Goal: Task Accomplishment & Management: Manage account settings

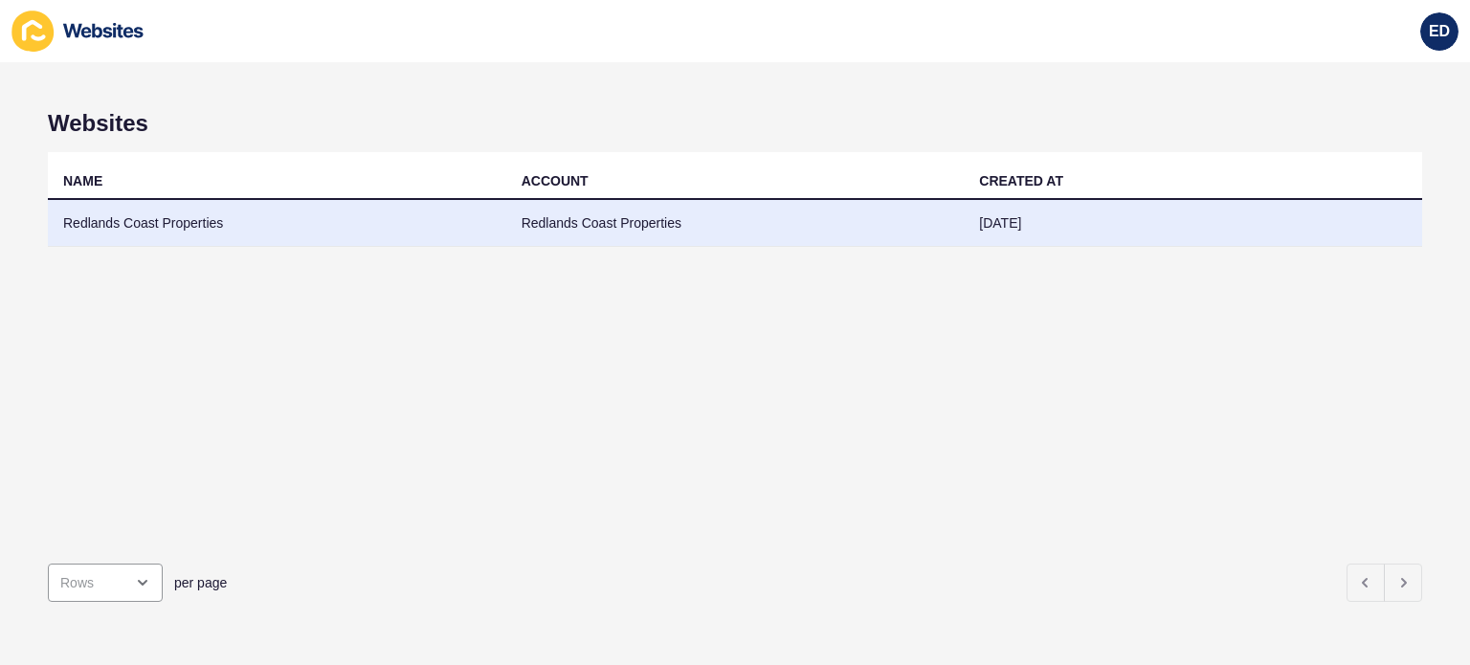
click at [156, 222] on td "Redlands Coast Properties" at bounding box center [277, 223] width 458 height 47
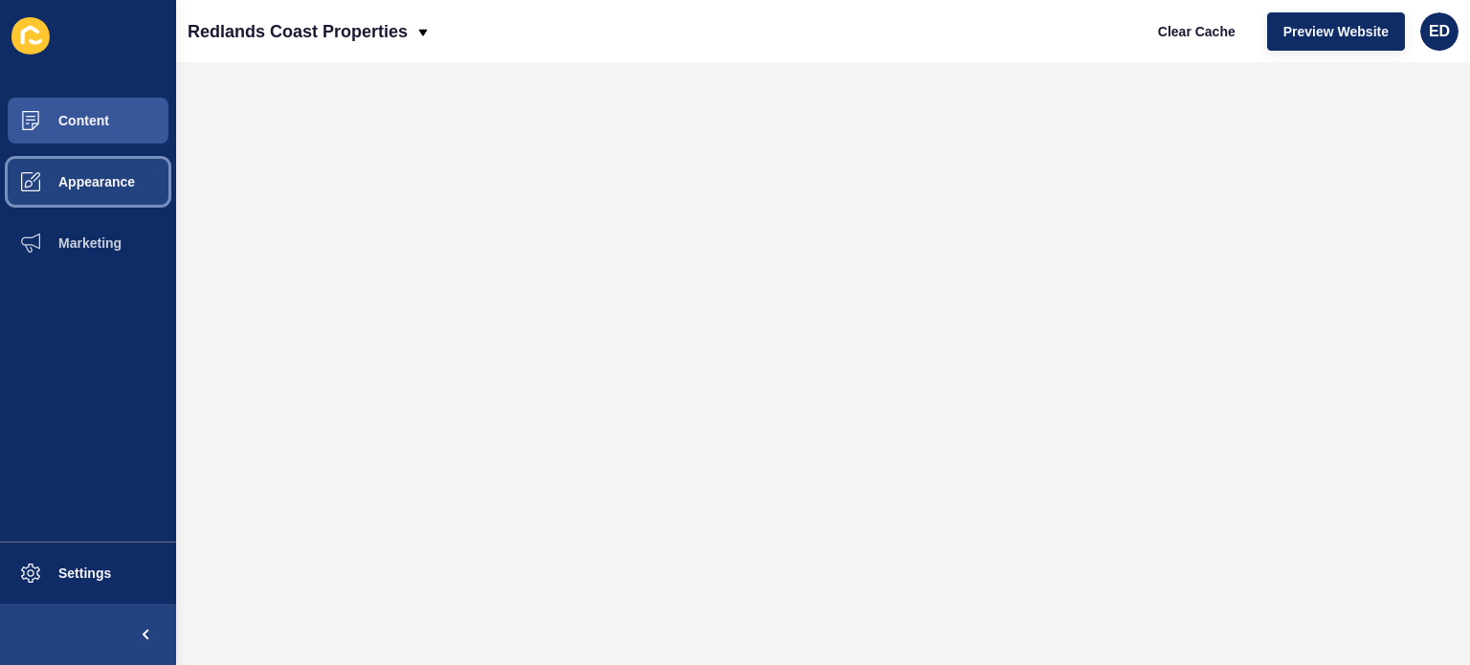
click at [81, 175] on span "Appearance" at bounding box center [66, 181] width 138 height 15
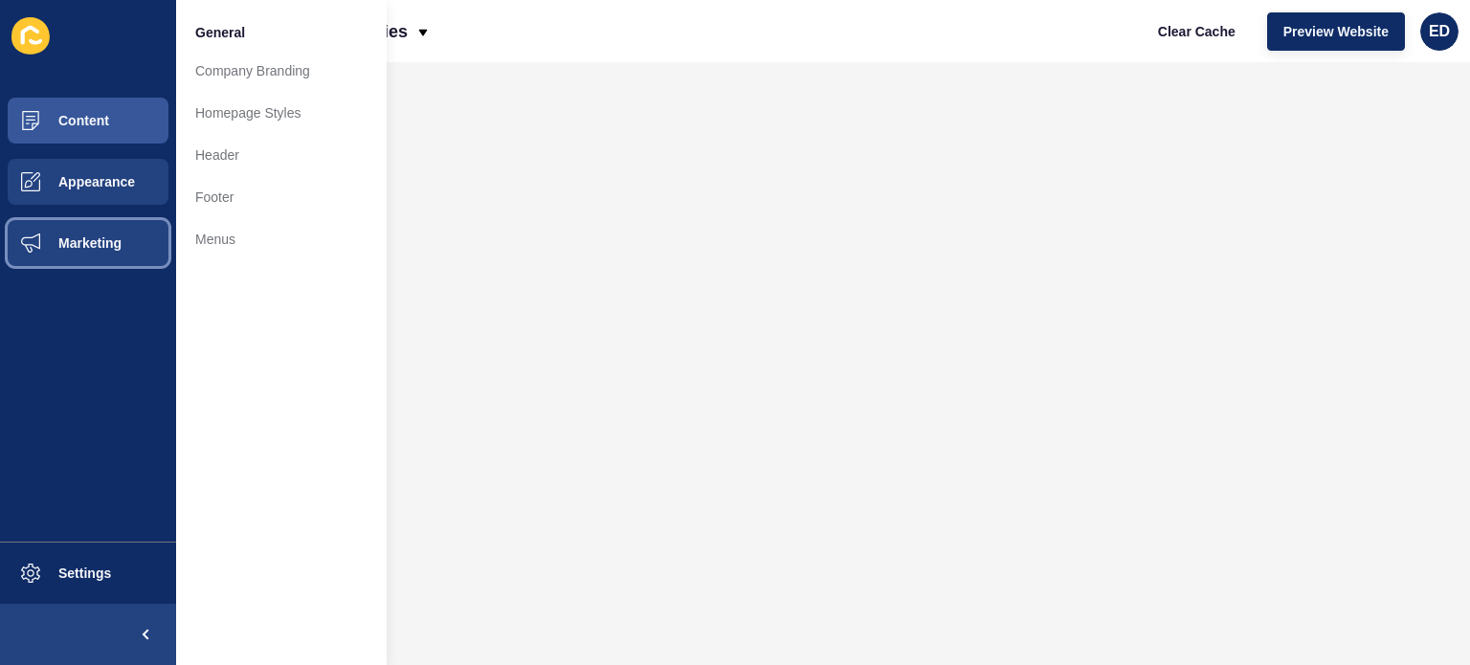
click at [124, 227] on button "Marketing" at bounding box center [88, 242] width 176 height 61
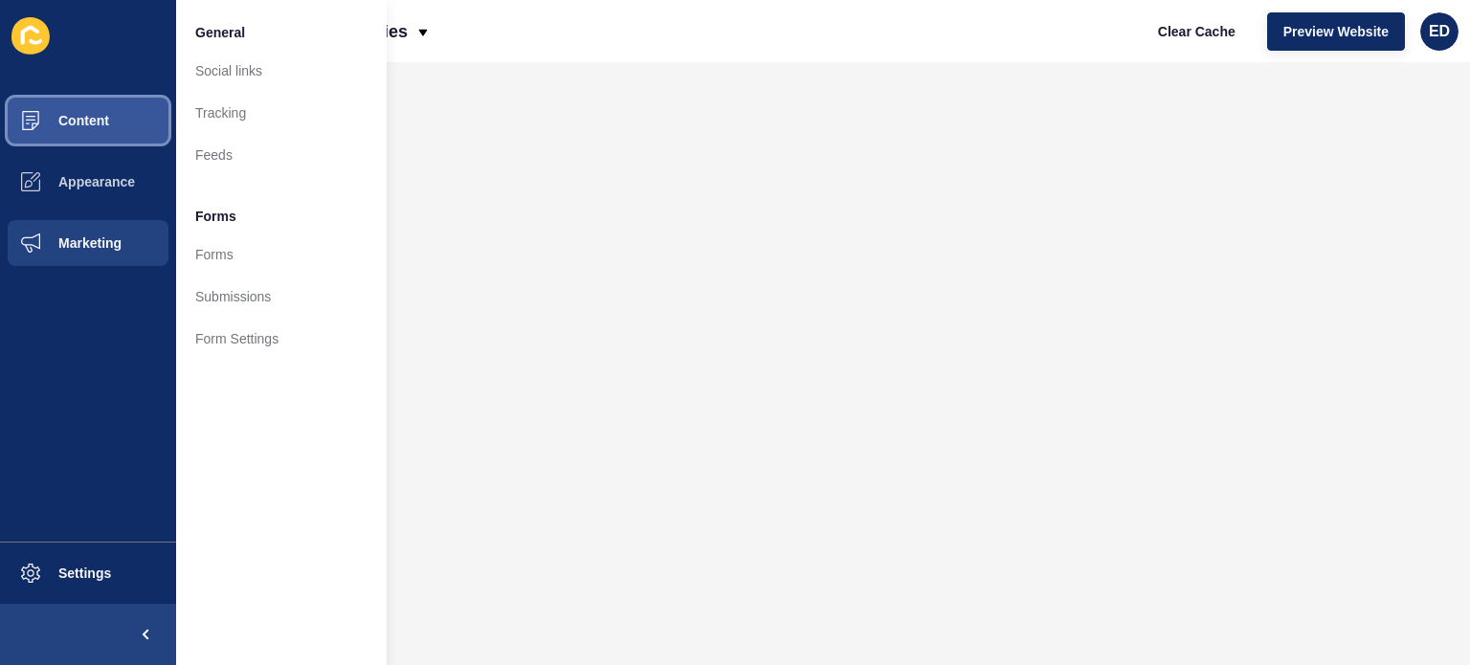
click at [132, 113] on button "Content" at bounding box center [88, 120] width 176 height 61
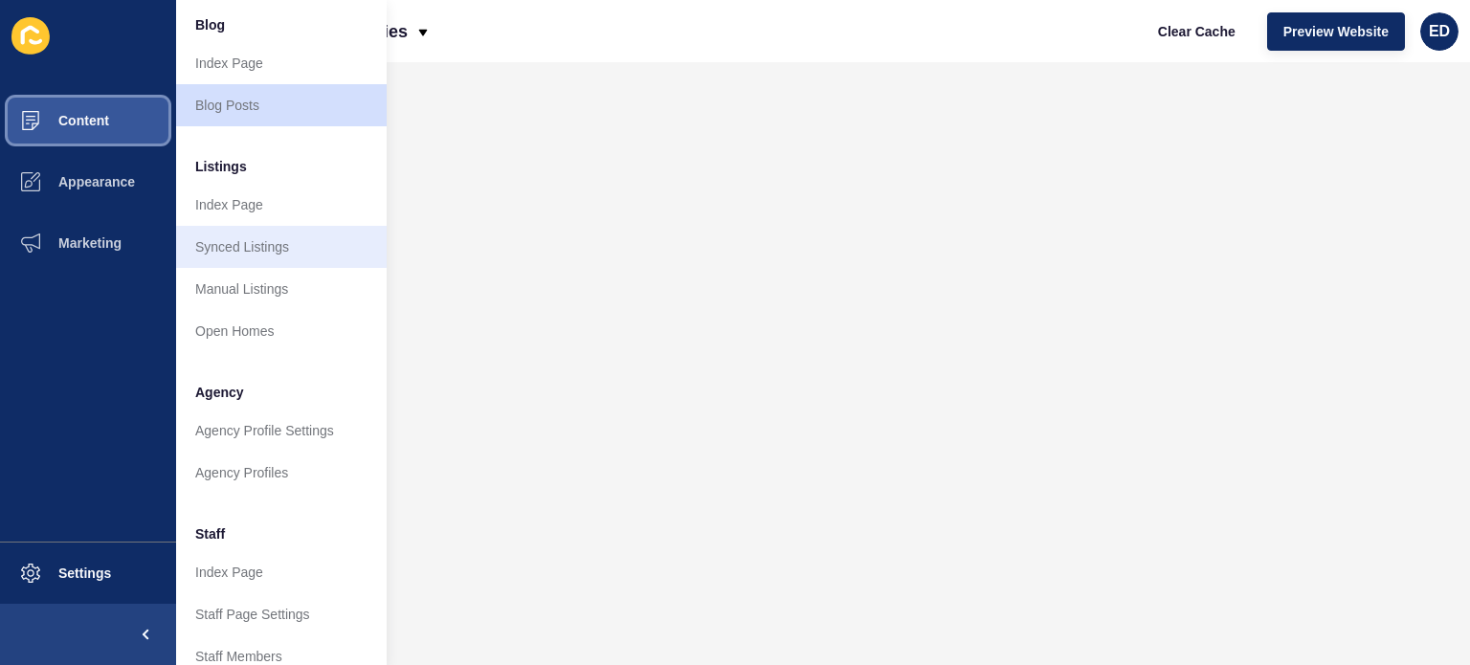
scroll to position [383, 0]
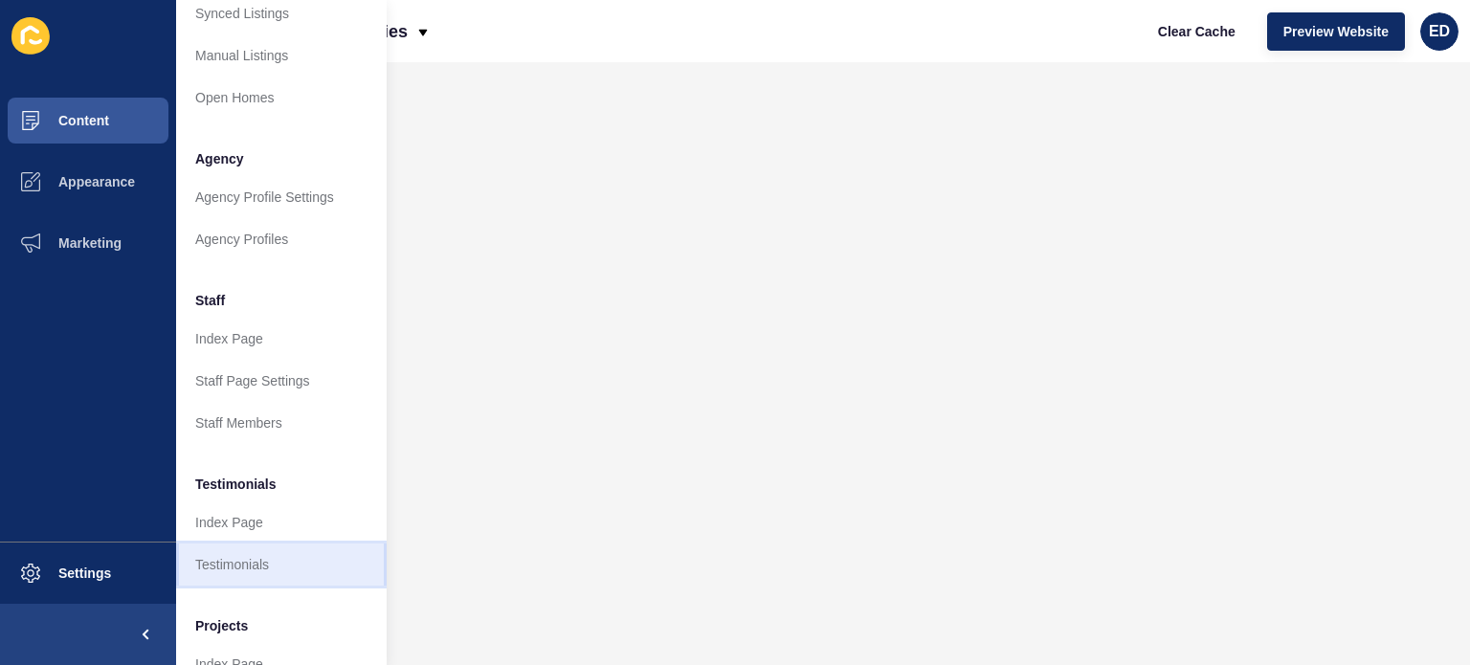
click at [277, 559] on link "Testimonials" at bounding box center [281, 564] width 210 height 42
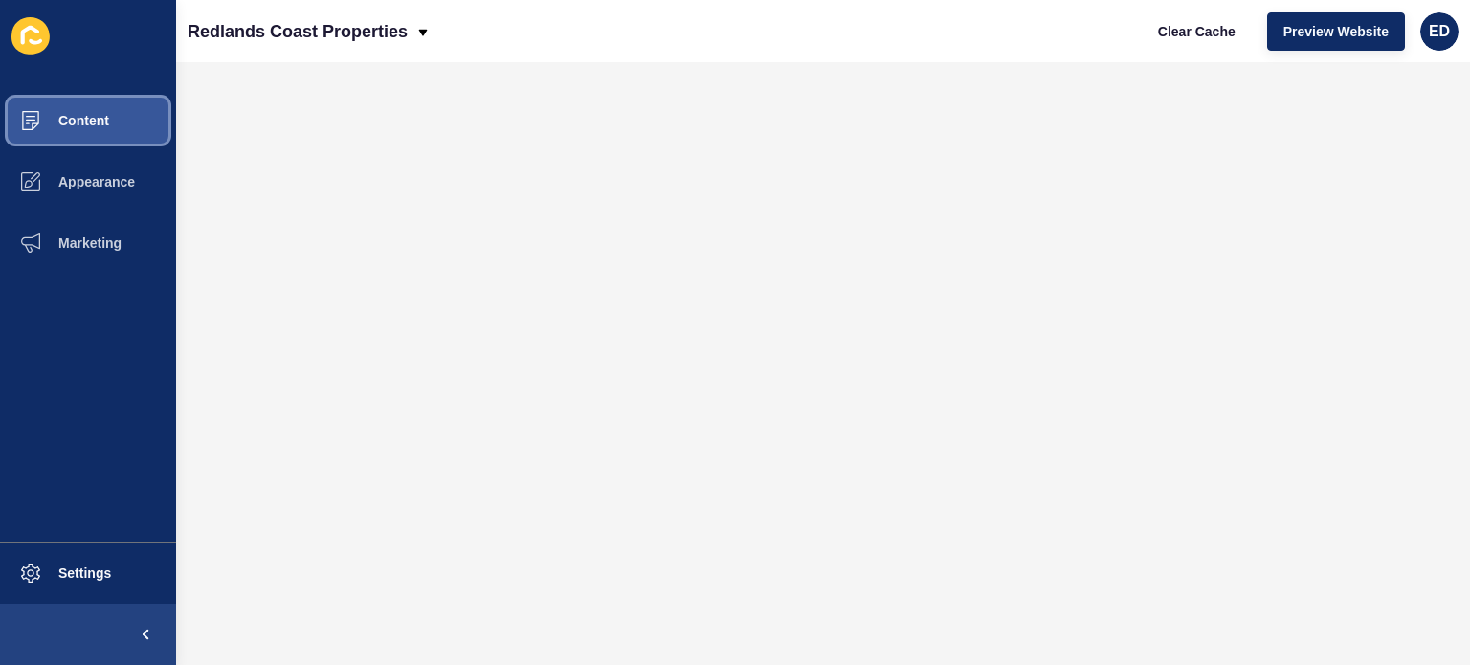
click at [99, 120] on span "Content" at bounding box center [53, 120] width 112 height 15
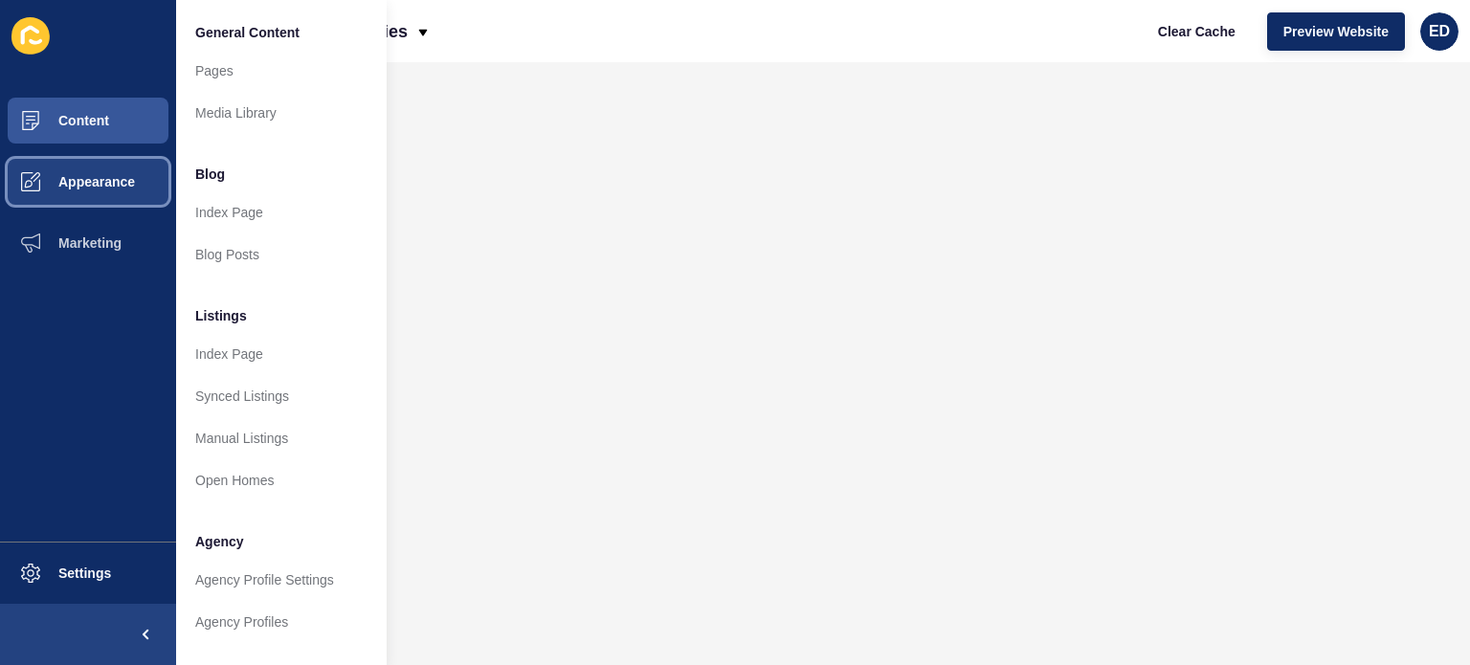
click at [87, 187] on span "Appearance" at bounding box center [66, 181] width 138 height 15
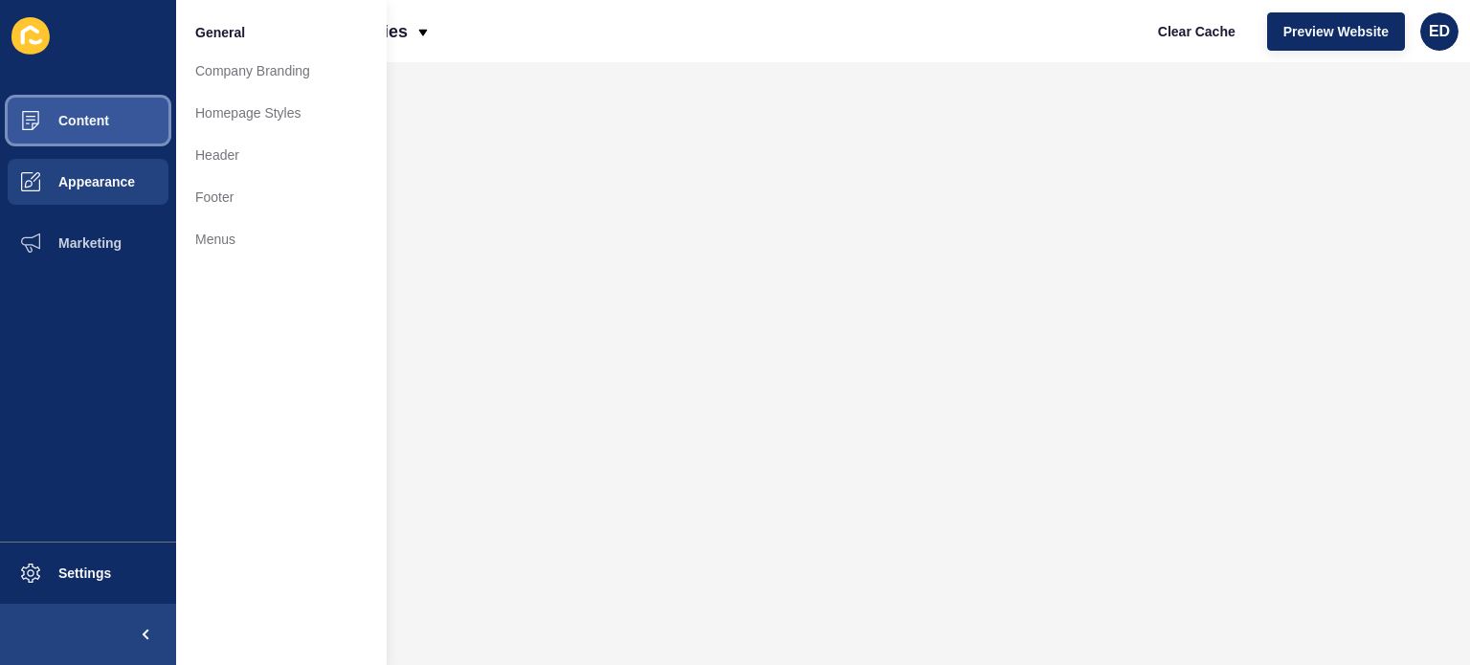
click at [138, 125] on button "Content" at bounding box center [88, 120] width 176 height 61
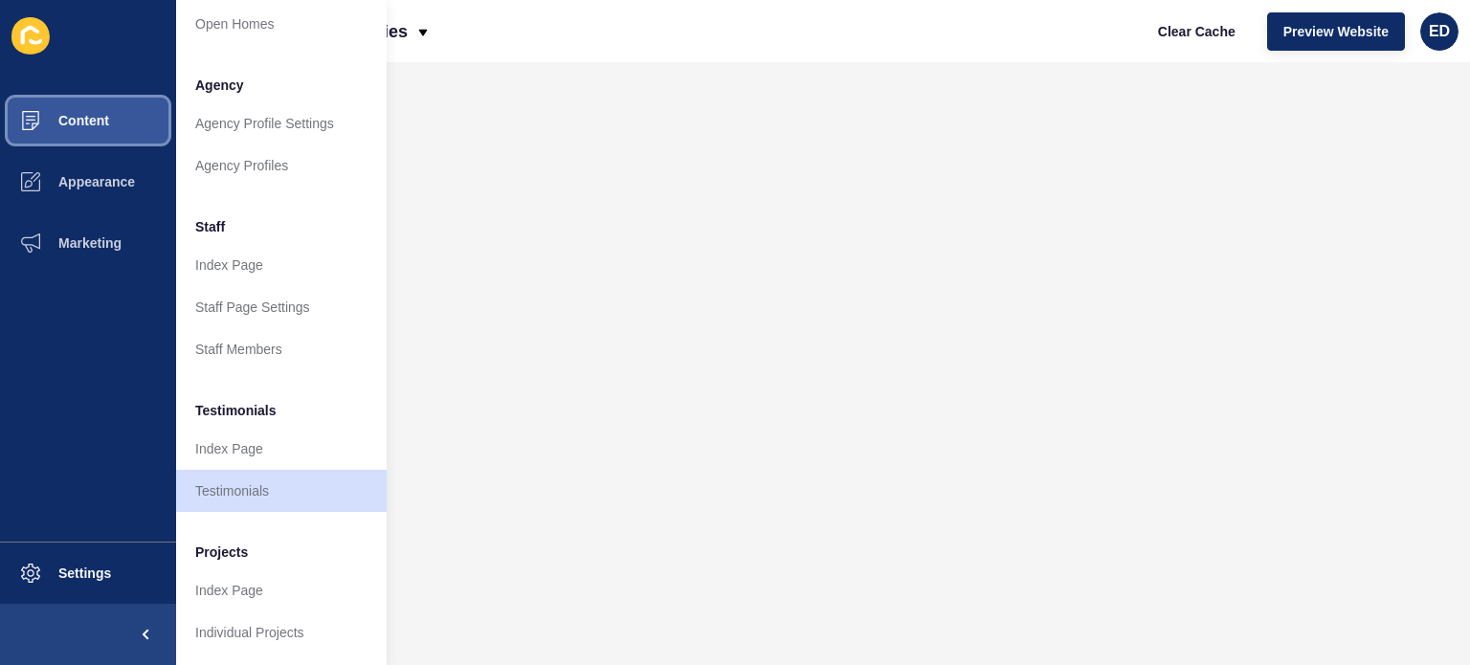
scroll to position [471, 0]
click at [258, 472] on link "Testimonials" at bounding box center [281, 491] width 210 height 42
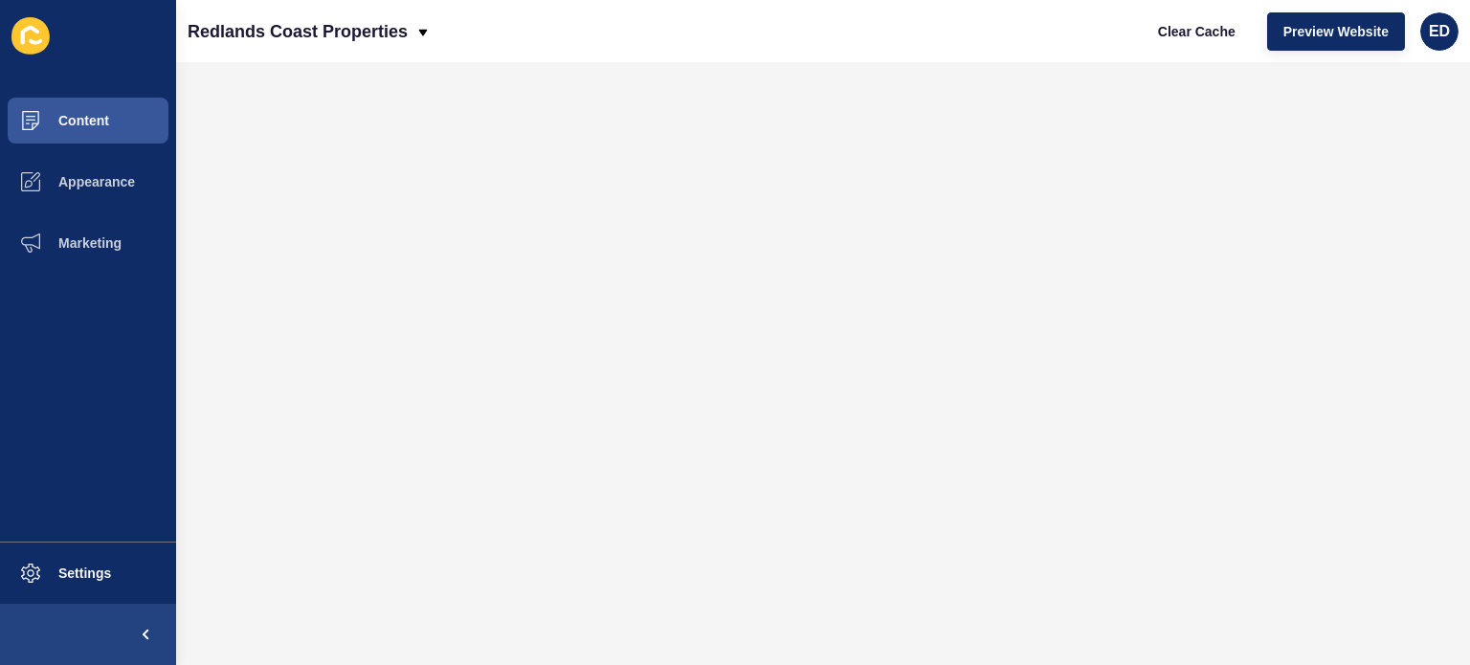
scroll to position [0, 0]
click at [75, 122] on span "Content" at bounding box center [53, 120] width 112 height 15
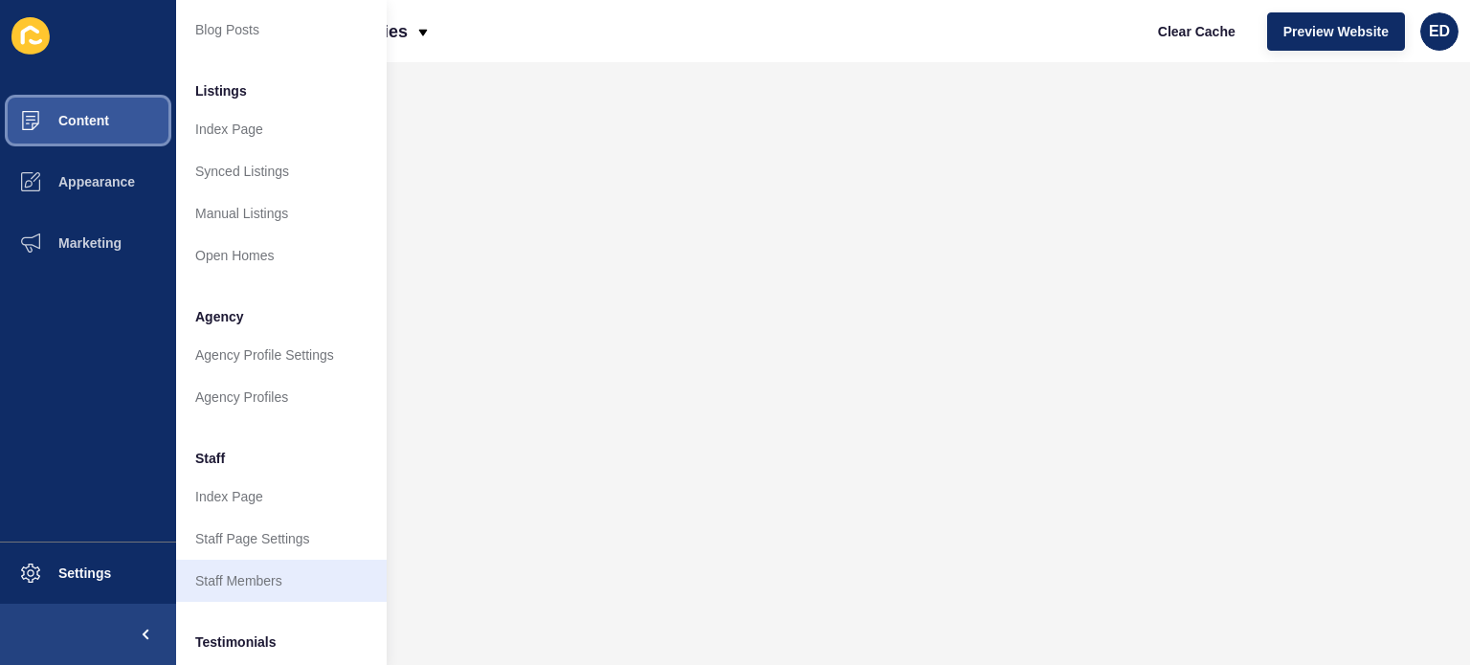
scroll to position [471, 0]
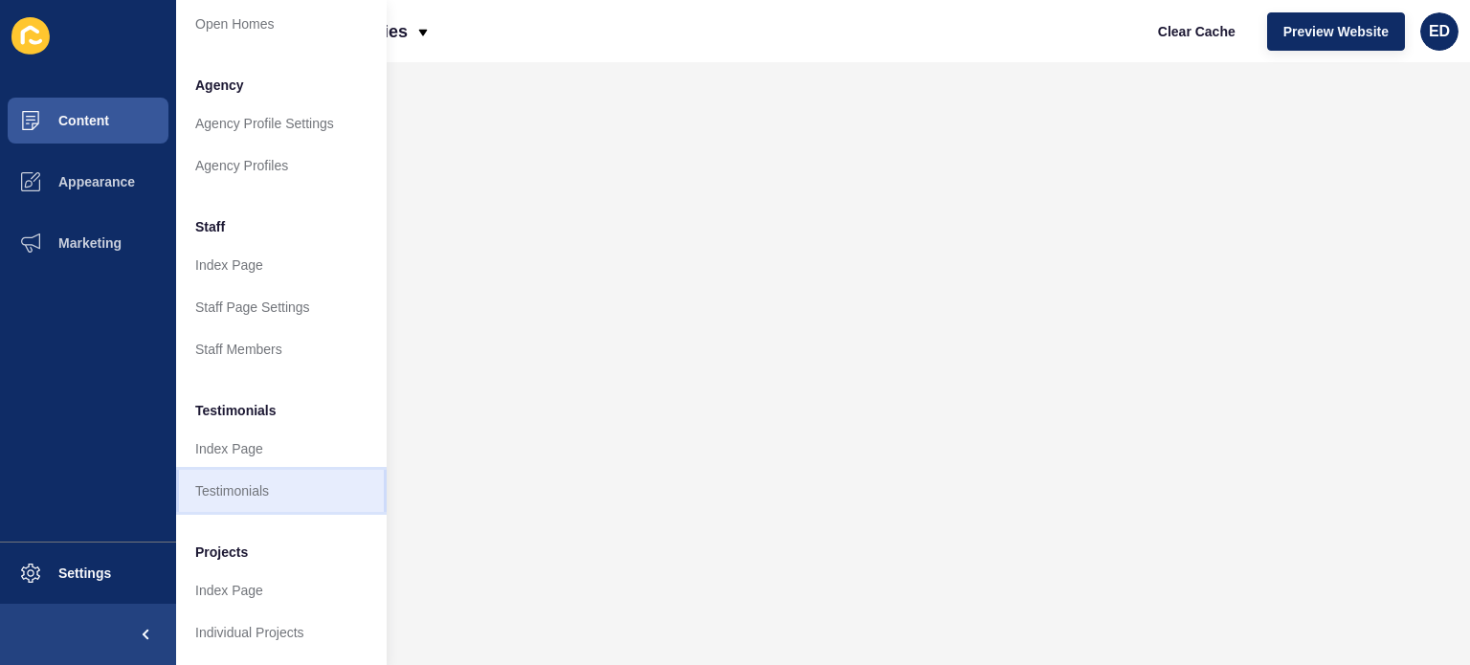
click at [268, 470] on link "Testimonials" at bounding box center [281, 491] width 210 height 42
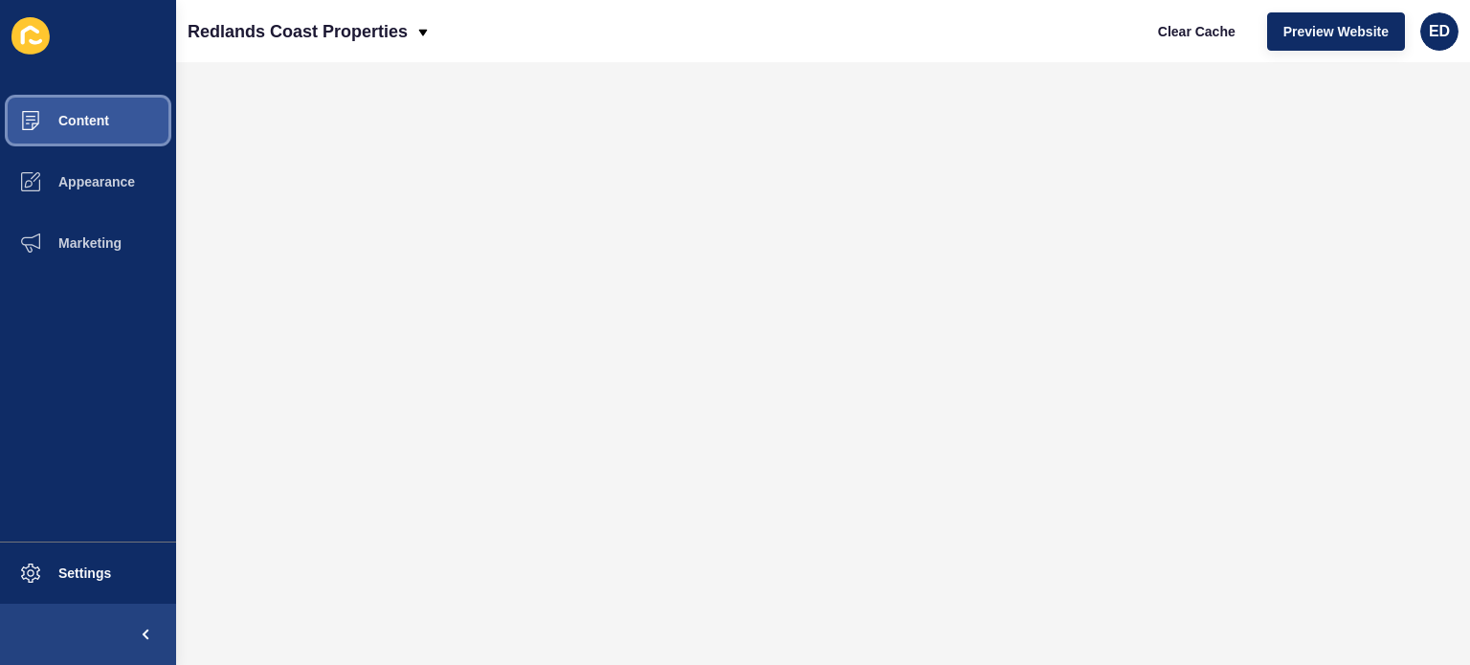
click at [98, 122] on span "Content" at bounding box center [53, 120] width 112 height 15
